Goal: Task Accomplishment & Management: Use online tool/utility

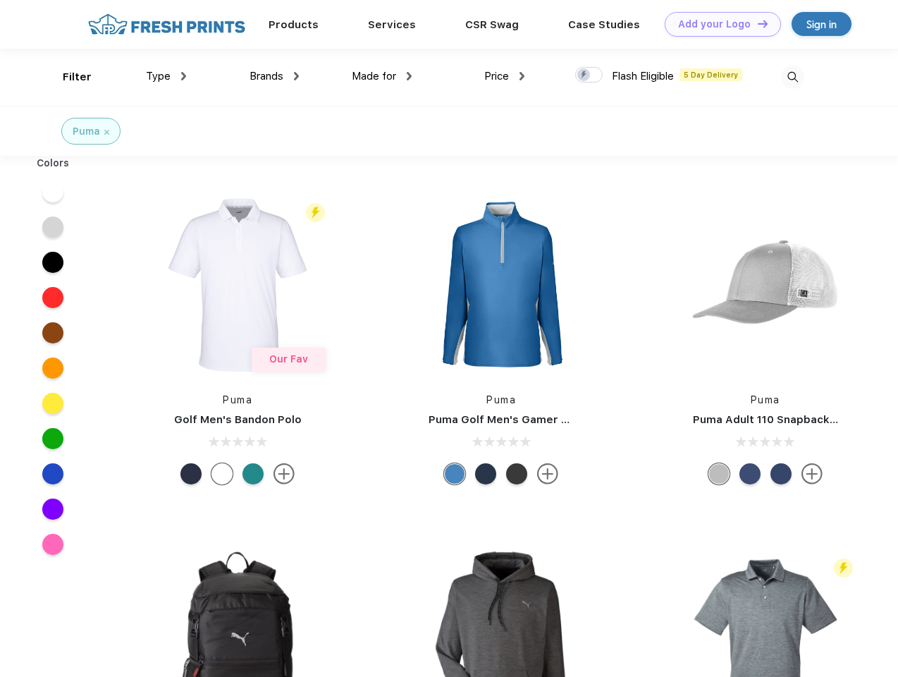
click at [718, 24] on link "Add your Logo Design Tool" at bounding box center [723, 24] width 116 height 25
click at [0, 0] on div "Design Tool" at bounding box center [0, 0] width 0 height 0
click at [756, 23] on link "Add your Logo Design Tool" at bounding box center [723, 24] width 116 height 25
click at [68, 77] on div "Filter" at bounding box center [77, 77] width 29 height 16
click at [166, 76] on span "Type" at bounding box center [158, 76] width 25 height 13
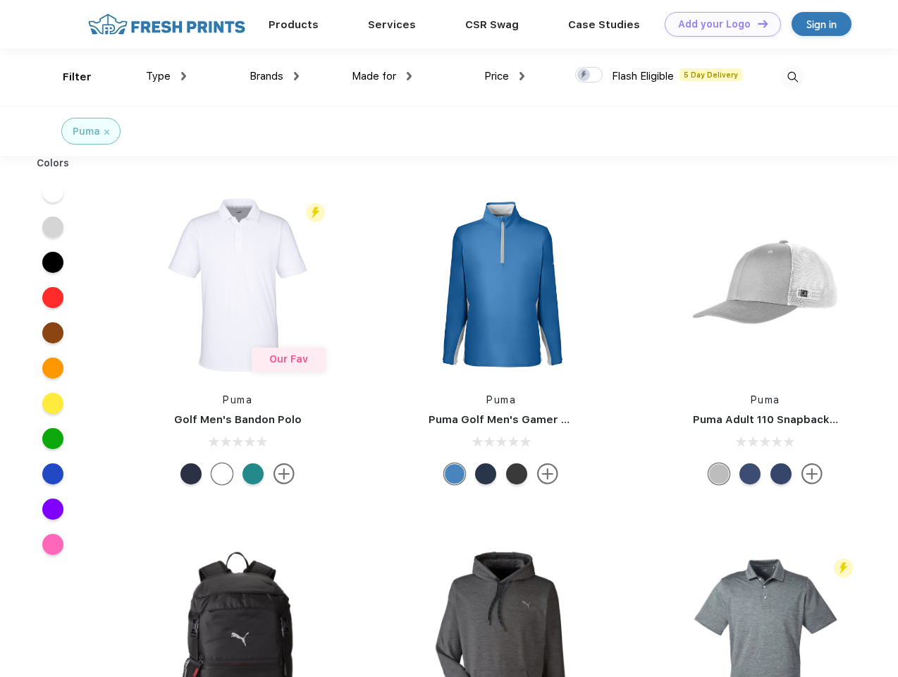
click at [274, 76] on span "Brands" at bounding box center [267, 76] width 34 height 13
click at [382, 76] on span "Made for" at bounding box center [374, 76] width 44 height 13
click at [505, 76] on span "Price" at bounding box center [496, 76] width 25 height 13
click at [589, 75] on div at bounding box center [588, 75] width 27 height 16
click at [584, 75] on input "checkbox" at bounding box center [579, 70] width 9 height 9
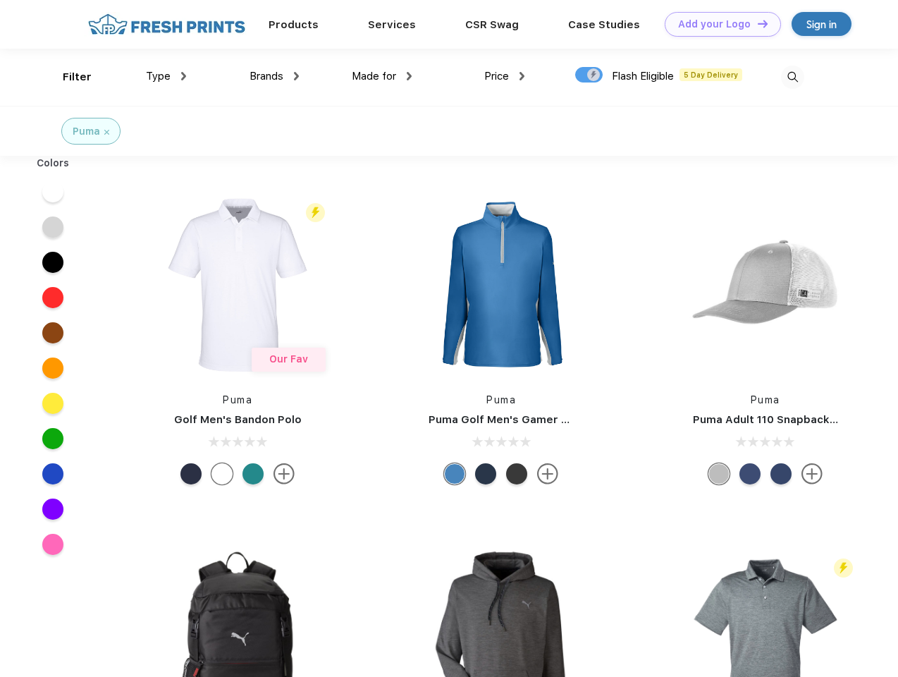
click at [792, 77] on img at bounding box center [792, 77] width 23 height 23
